Goal: Information Seeking & Learning: Check status

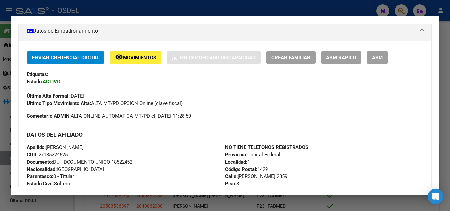
scroll to position [13, 0]
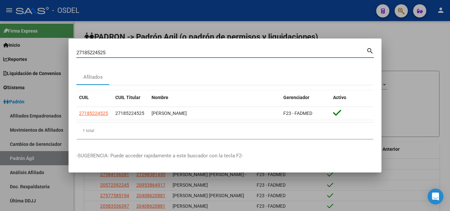
drag, startPoint x: 109, startPoint y: 52, endPoint x: 64, endPoint y: 53, distance: 45.1
click at [64, 53] on div "27185224525 Buscar (apellido, dni, cuil, nro traspaso, cuit, obra social) searc…" at bounding box center [225, 105] width 450 height 211
paste input "0183736079.17"
drag, startPoint x: 115, startPoint y: 51, endPoint x: 107, endPoint y: 52, distance: 8.6
click at [107, 52] on input "20183736079.17" at bounding box center [221, 53] width 290 height 6
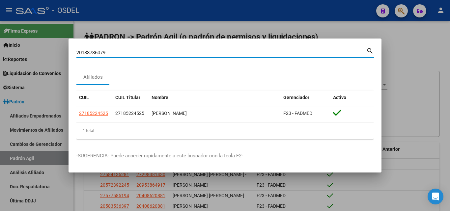
click at [82, 54] on input "20183736079" at bounding box center [221, 53] width 290 height 6
type input "183736079"
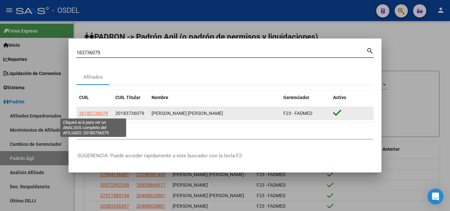
click at [100, 111] on span "20183736079" at bounding box center [93, 113] width 29 height 5
type textarea "20183736079"
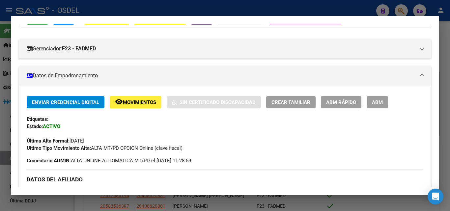
scroll to position [33, 0]
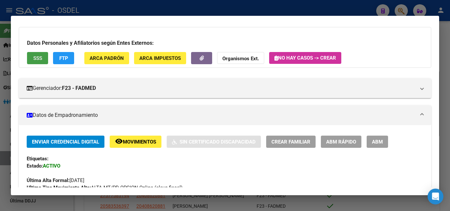
click at [37, 62] on button "SSS" at bounding box center [37, 58] width 21 height 12
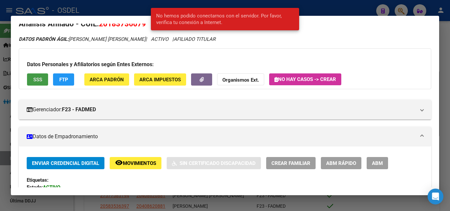
scroll to position [0, 0]
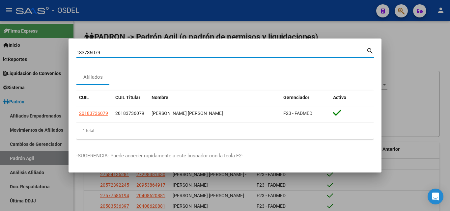
drag, startPoint x: 90, startPoint y: 52, endPoint x: 63, endPoint y: 51, distance: 26.4
click at [63, 51] on div "183736079 Buscar (apellido, dni, cuil, nro traspaso, cuit, obra social) search …" at bounding box center [225, 105] width 450 height 211
paste input "33.639.278"
click at [94, 51] on input "33.639.278" at bounding box center [221, 53] width 290 height 6
click at [85, 52] on input "33.639278" at bounding box center [221, 53] width 290 height 6
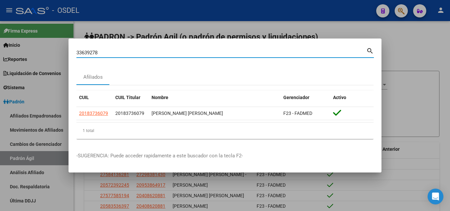
type input "33639278"
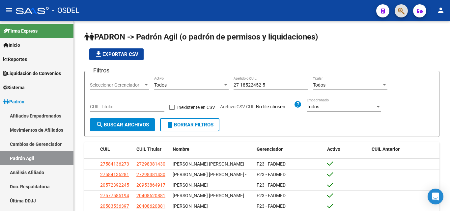
click at [405, 9] on button "button" at bounding box center [400, 10] width 13 height 13
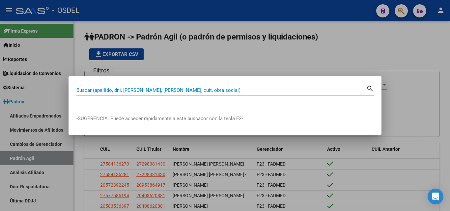
click at [121, 91] on input "Buscar (apellido, dni, [PERSON_NAME], [PERSON_NAME], cuit, obra social)" at bounding box center [221, 90] width 290 height 6
paste input "20403984834"
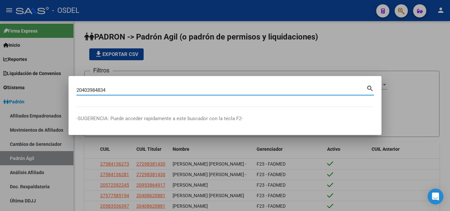
type input "20403984834"
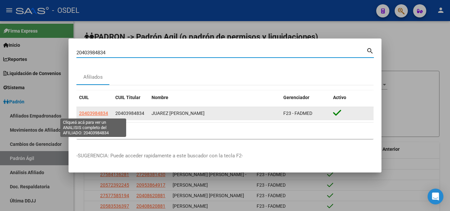
click at [91, 115] on span "20403984834" at bounding box center [93, 113] width 29 height 5
type textarea "20403984834"
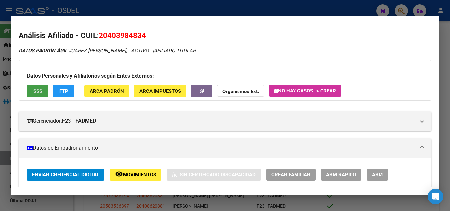
click at [42, 92] on button "SSS" at bounding box center [37, 91] width 21 height 12
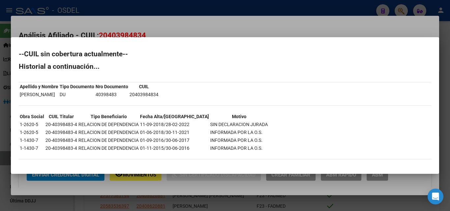
drag, startPoint x: 189, startPoint y: 124, endPoint x: 276, endPoint y: 130, distance: 86.8
click at [276, 130] on div "--CUIL sin cobertura actualmente-- Historial a continuación... Apellido y Nombr…" at bounding box center [225, 108] width 412 height 115
click at [279, 113] on div "--CUIL sin cobertura actualmente-- Historial a continuación... Apellido y Nombr…" at bounding box center [225, 108] width 412 height 115
drag, startPoint x: 19, startPoint y: 124, endPoint x: 40, endPoint y: 122, distance: 20.2
click at [40, 122] on td "1-2620-5" at bounding box center [31, 124] width 25 height 7
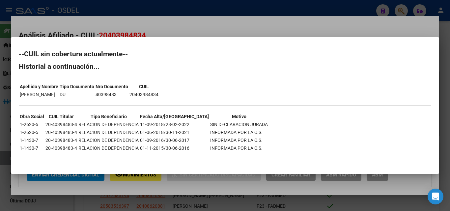
drag, startPoint x: 123, startPoint y: 127, endPoint x: 141, endPoint y: 126, distance: 17.8
click at [141, 126] on tr "1-2620-5 20-40398483-4 RELACION DE DEPENDENCIA 11-09-2018/28-02-2022 SIN DECLAR…" at bounding box center [143, 124] width 249 height 7
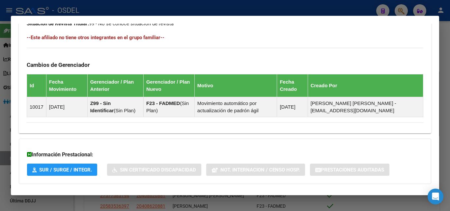
scroll to position [392, 0]
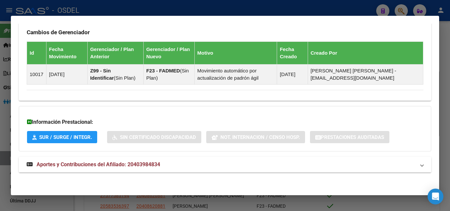
click at [130, 167] on span "Aportes y Contribuciones del Afiliado: 20403984834" at bounding box center [98, 164] width 123 height 6
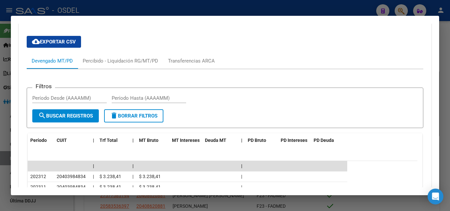
scroll to position [590, 0]
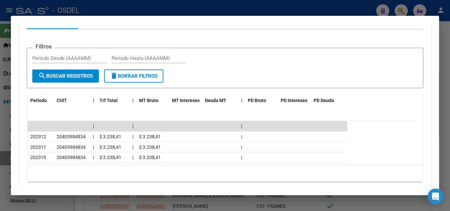
drag, startPoint x: 47, startPoint y: 136, endPoint x: 19, endPoint y: 139, distance: 28.1
click at [19, 139] on div "cloud_download Exportar CSV Devengado MT/PD Percibido - Liquidación RG/MT/PD Tr…" at bounding box center [225, 92] width 412 height 202
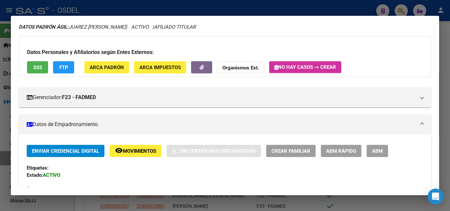
scroll to position [0, 0]
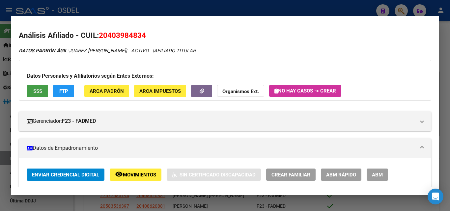
click at [41, 93] on span "SSS" at bounding box center [37, 91] width 9 height 6
click at [40, 91] on span "SSS" at bounding box center [37, 91] width 9 height 6
click at [39, 87] on button "SSS" at bounding box center [37, 91] width 21 height 12
click at [69, 92] on button "FTP" at bounding box center [63, 91] width 21 height 12
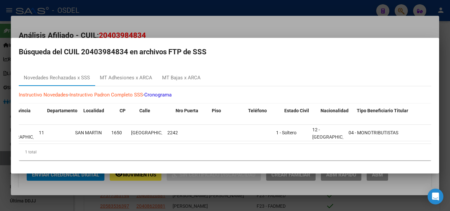
scroll to position [0, 688]
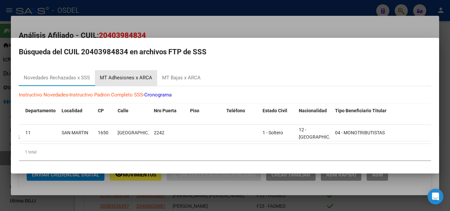
click at [136, 78] on div "MT Adhesiones x ARCA" at bounding box center [126, 78] width 52 height 8
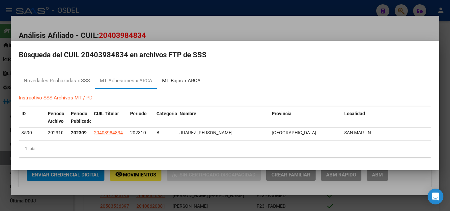
click at [177, 83] on div "MT Bajas x ARCA" at bounding box center [181, 81] width 39 height 8
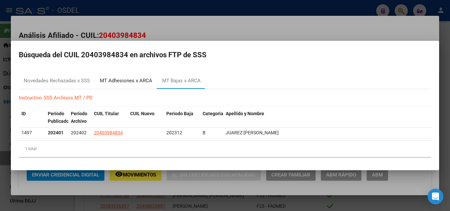
click at [117, 78] on div "MT Adhesiones x ARCA" at bounding box center [126, 81] width 52 height 8
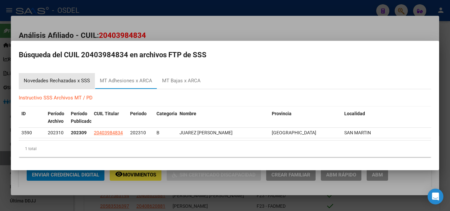
click at [74, 78] on div "Novedades Rechazadas x SSS" at bounding box center [57, 81] width 66 height 8
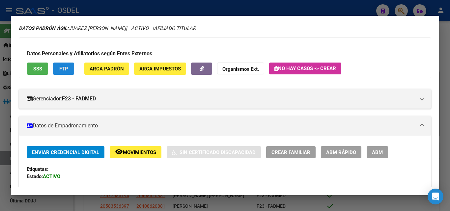
scroll to position [0, 0]
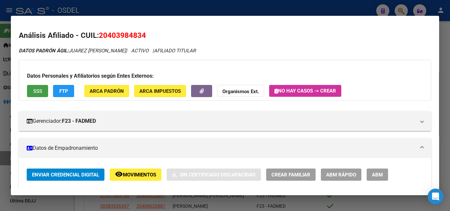
click at [37, 89] on span "SSS" at bounding box center [37, 91] width 9 height 6
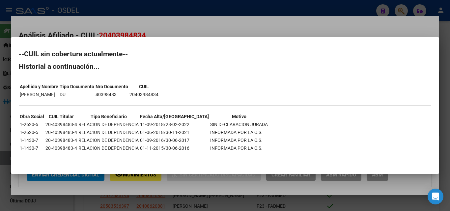
drag, startPoint x: 190, startPoint y: 124, endPoint x: 249, endPoint y: 122, distance: 59.6
click at [249, 122] on div "--CUIL sin cobertura actualmente-- Historial a continuación... Apellido y Nombr…" at bounding box center [225, 108] width 412 height 115
click at [271, 129] on div "--CUIL sin cobertura actualmente-- Historial a continuación... Apellido y Nombr…" at bounding box center [225, 108] width 412 height 115
drag, startPoint x: 77, startPoint y: 124, endPoint x: 137, endPoint y: 124, distance: 59.9
click at [137, 124] on td "RELACION DE DEPENDENCIA" at bounding box center [108, 124] width 61 height 7
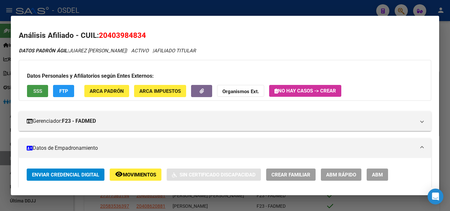
click at [63, 91] on span "FTP" at bounding box center [63, 91] width 9 height 6
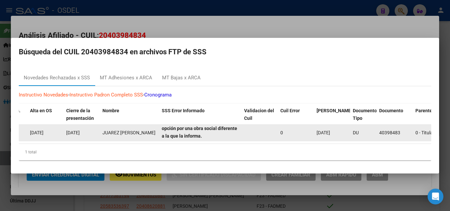
scroll to position [0, 0]
drag, startPoint x: 174, startPoint y: 126, endPoint x: 224, endPoint y: 137, distance: 51.9
click at [224, 137] on datatable-body-cell "181 - Para el Titular Monotributista, Servicio Doméstico o Efector Social infor…" at bounding box center [200, 133] width 82 height 16
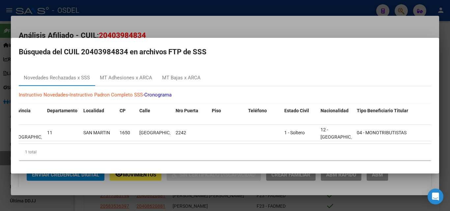
scroll to position [0, 688]
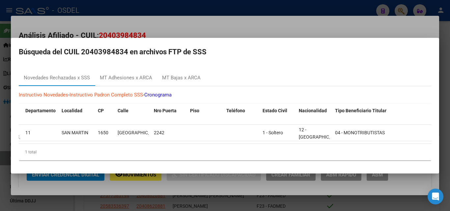
drag, startPoint x: 127, startPoint y: 51, endPoint x: 82, endPoint y: 49, distance: 45.1
click at [82, 49] on h2 "Búsqueda del CUIL 20403984834 en archivos FTP de SSS" at bounding box center [225, 52] width 412 height 13
copy h2 "20403984834"
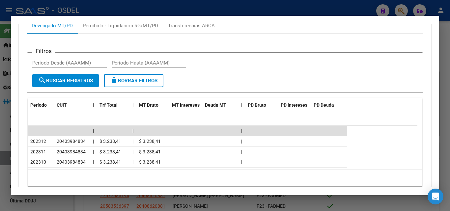
scroll to position [615, 0]
